Goal: Check status: Check status

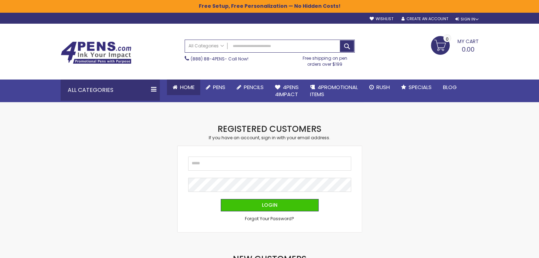
click at [174, 87] on icon at bounding box center [174, 87] width 5 height 5
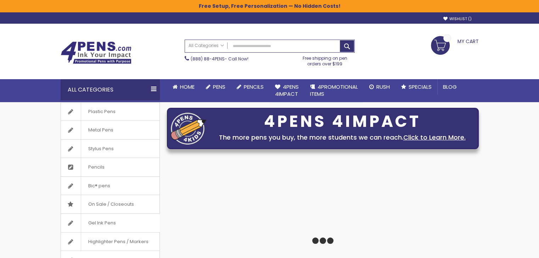
click at [446, 45] on link "My Cart" at bounding box center [455, 40] width 48 height 9
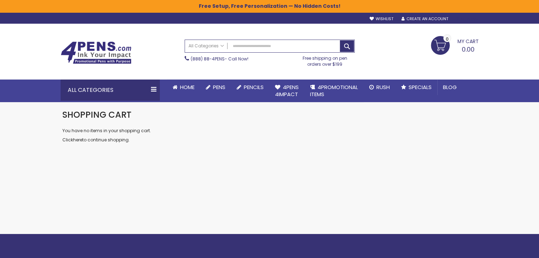
click at [464, 19] on div "Sign In" at bounding box center [466, 19] width 23 height 5
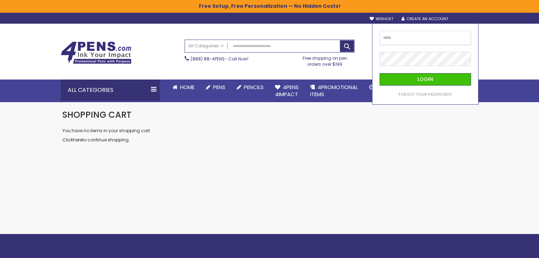
click at [394, 39] on input "email" at bounding box center [424, 38] width 91 height 14
type input "**********"
click at [379, 73] on button "Login" at bounding box center [424, 79] width 91 height 12
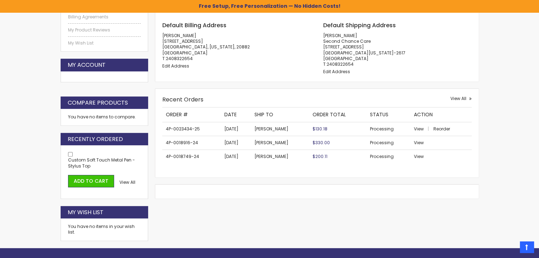
scroll to position [225, 0]
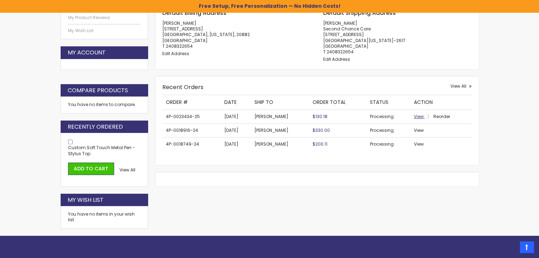
click at [414, 114] on span "View" at bounding box center [418, 117] width 10 height 6
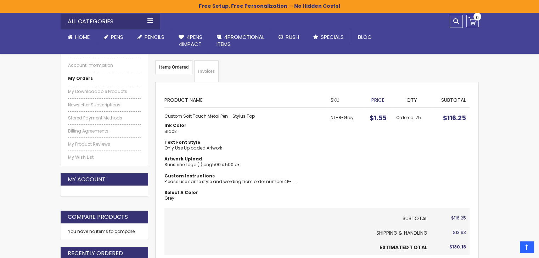
scroll to position [83, 0]
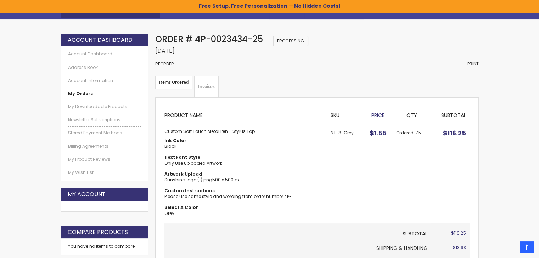
click at [200, 84] on link "Invoices" at bounding box center [206, 87] width 24 height 22
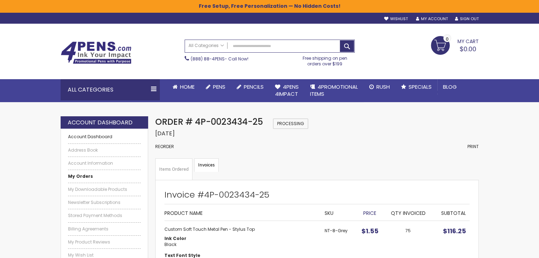
click at [96, 134] on link "Account Dashboard" at bounding box center [104, 137] width 73 height 6
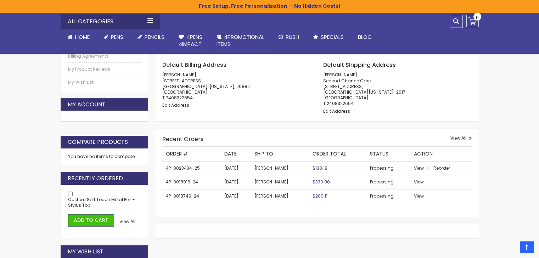
scroll to position [177, 0]
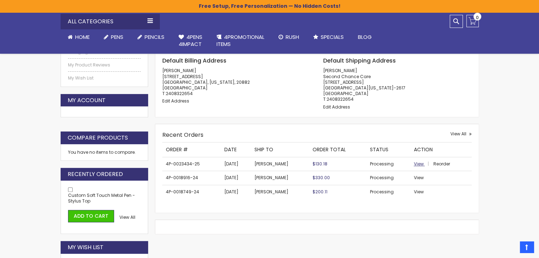
click at [420, 166] on span "View" at bounding box center [418, 164] width 10 height 6
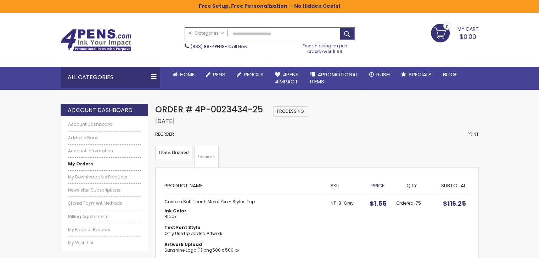
scroll to position [48, 0]
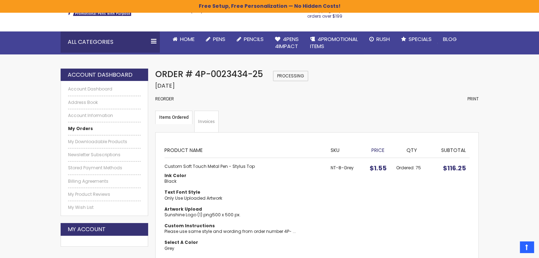
click at [333, 116] on ul "Items Ordered Invoices" at bounding box center [316, 122] width 323 height 22
